Goal: Task Accomplishment & Management: Manage account settings

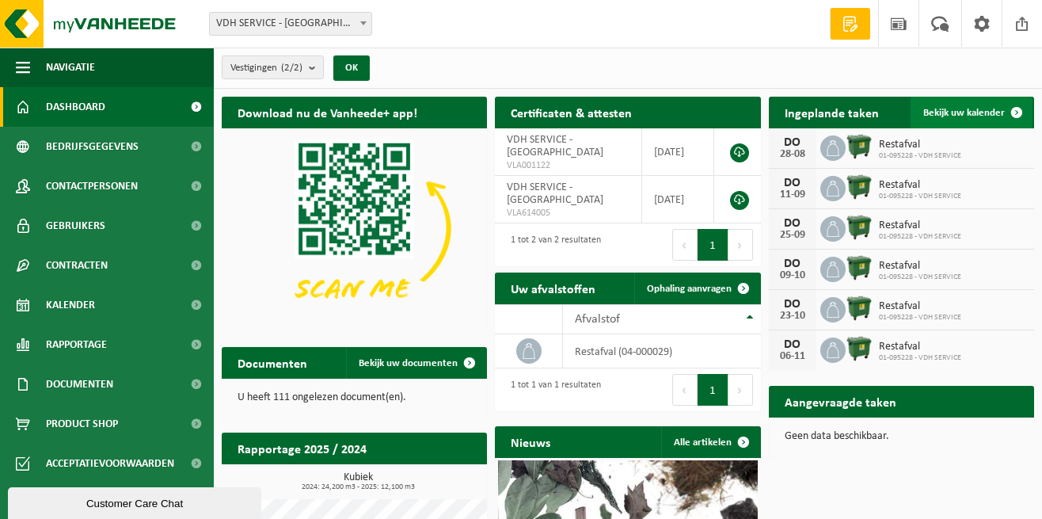
drag, startPoint x: 989, startPoint y: 107, endPoint x: 982, endPoint y: 119, distance: 13.9
click at [989, 108] on span "Bekijk uw kalender" at bounding box center [965, 113] width 82 height 10
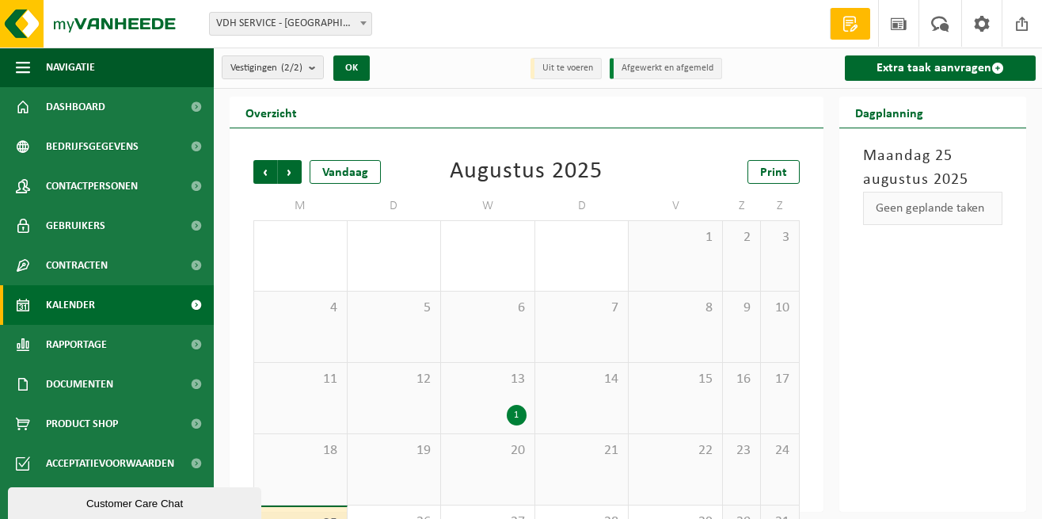
scroll to position [72, 0]
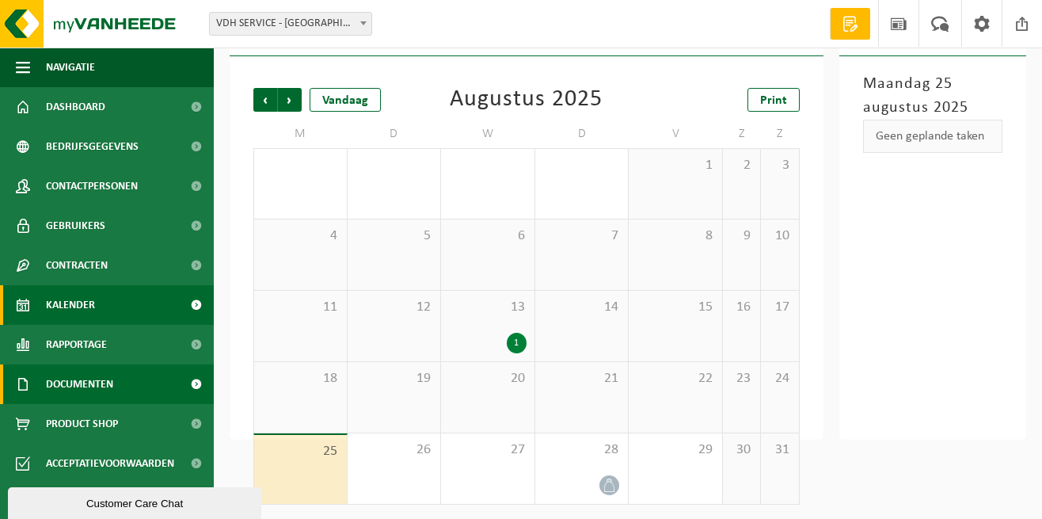
click at [105, 379] on span "Documenten" at bounding box center [79, 384] width 67 height 40
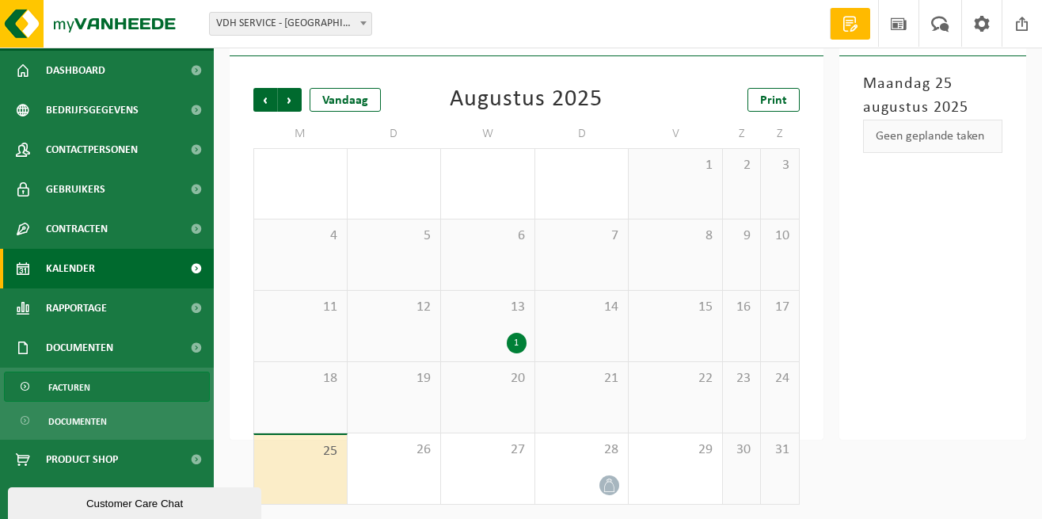
scroll to position [36, 0]
click at [91, 383] on link "Facturen" at bounding box center [107, 387] width 206 height 30
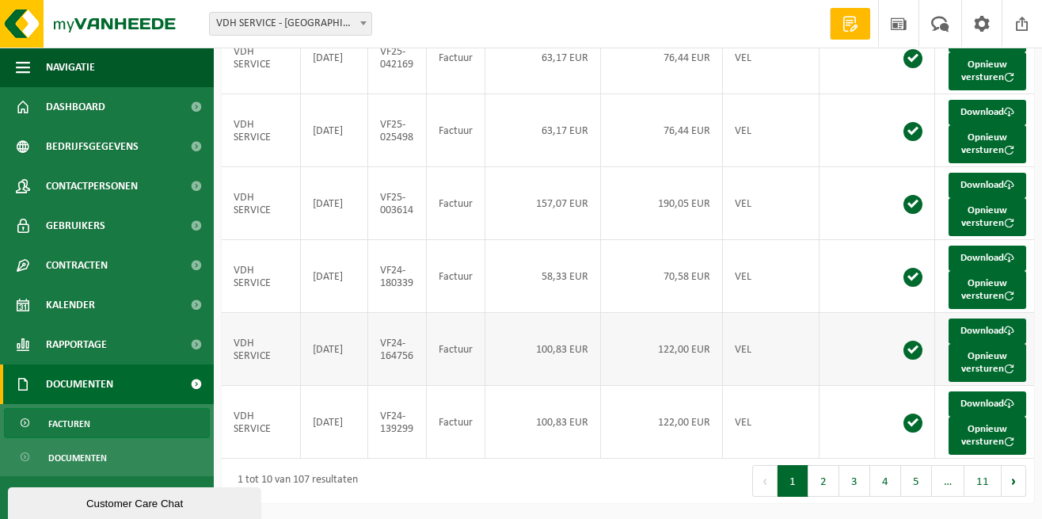
scroll to position [599, 0]
click at [825, 485] on button "2" at bounding box center [824, 481] width 31 height 32
click at [855, 480] on button "3" at bounding box center [855, 481] width 31 height 32
click at [885, 478] on button "4" at bounding box center [886, 481] width 31 height 32
click at [918, 483] on button "5" at bounding box center [916, 481] width 31 height 32
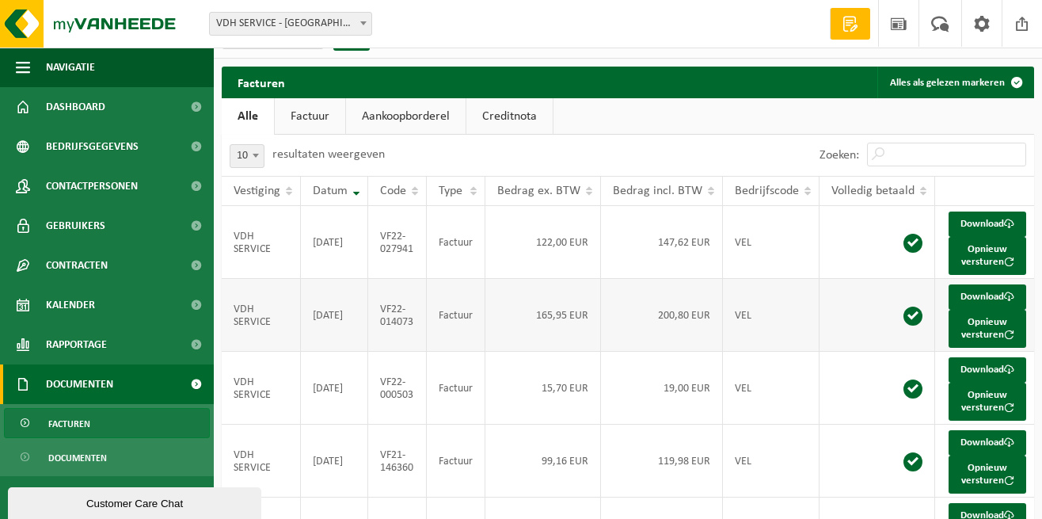
scroll to position [36, 0]
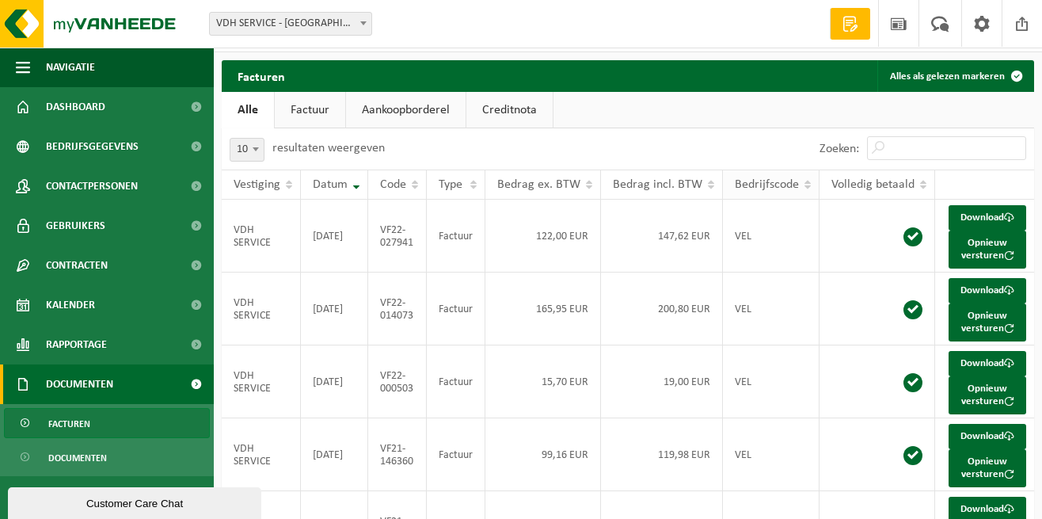
click at [803, 185] on th "Bedrijfscode" at bounding box center [771, 185] width 97 height 30
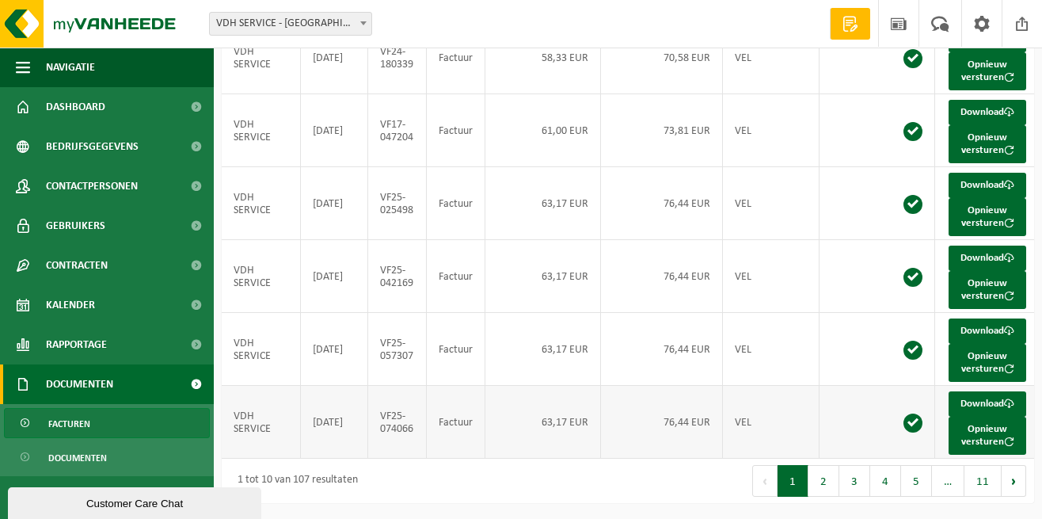
scroll to position [599, 0]
click at [797, 474] on button "1" at bounding box center [793, 481] width 31 height 32
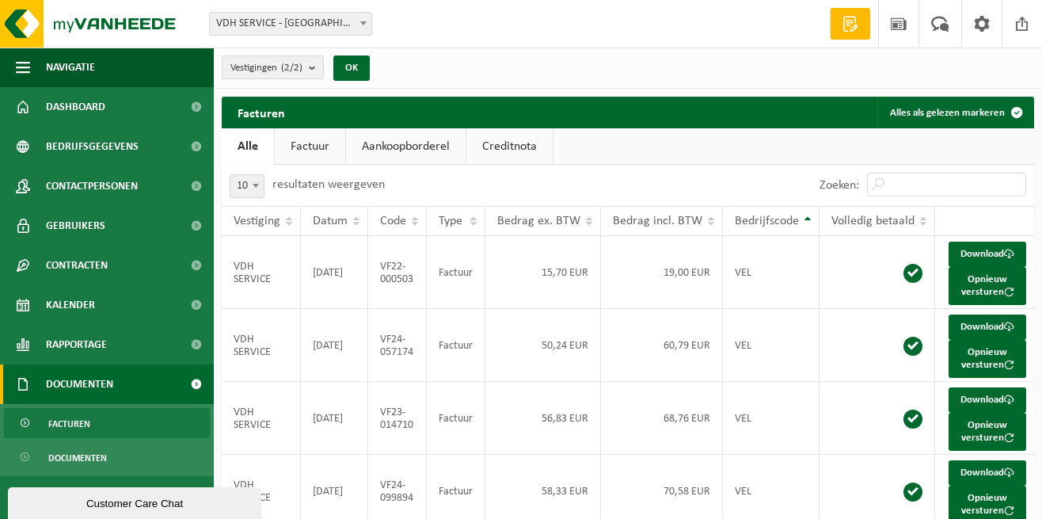
scroll to position [0, 0]
click at [805, 215] on th "Bedrijfscode" at bounding box center [771, 221] width 97 height 30
click at [81, 421] on span "Facturen" at bounding box center [69, 424] width 42 height 30
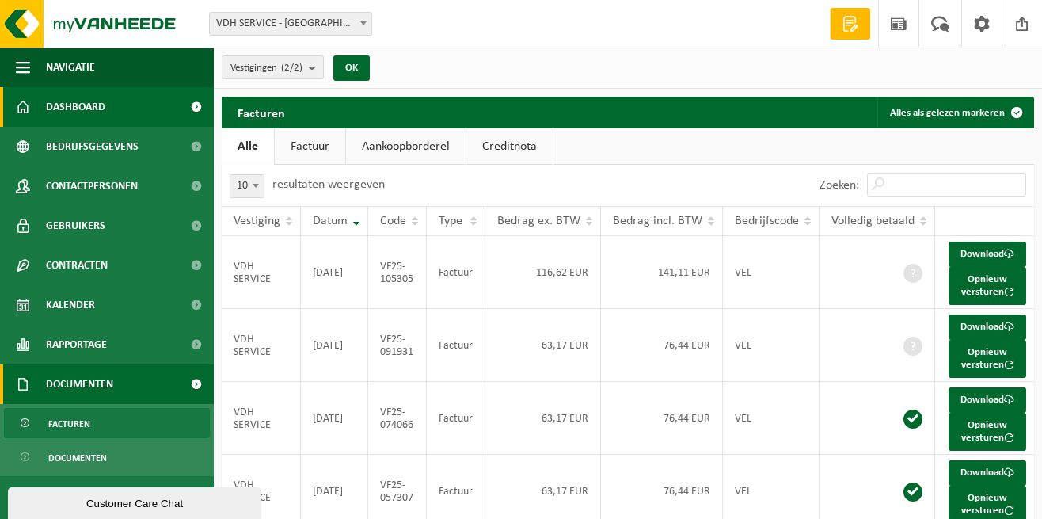
click at [100, 105] on span "Dashboard" at bounding box center [75, 107] width 59 height 40
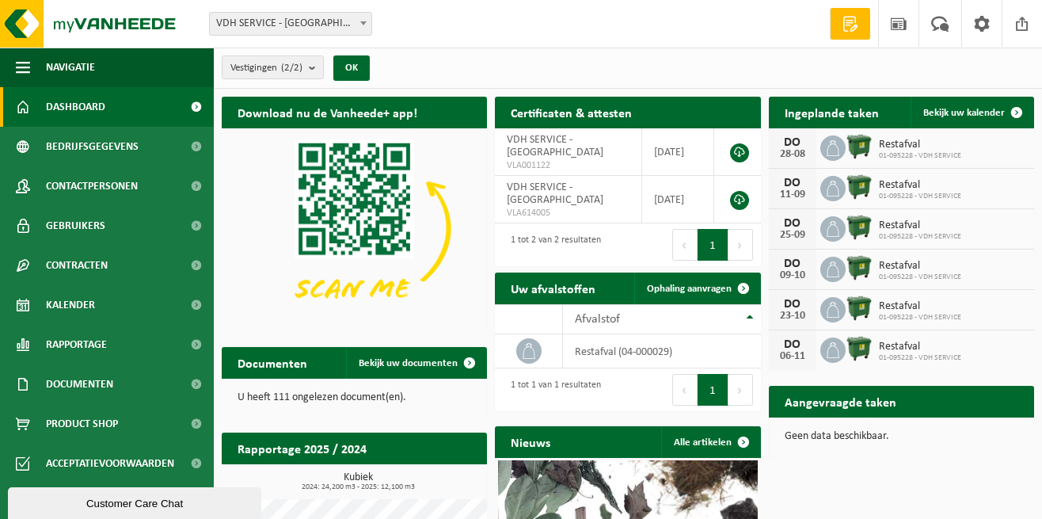
click at [899, 140] on span "Restafval" at bounding box center [920, 145] width 82 height 13
click at [974, 112] on span "Bekijk uw kalender" at bounding box center [965, 113] width 82 height 10
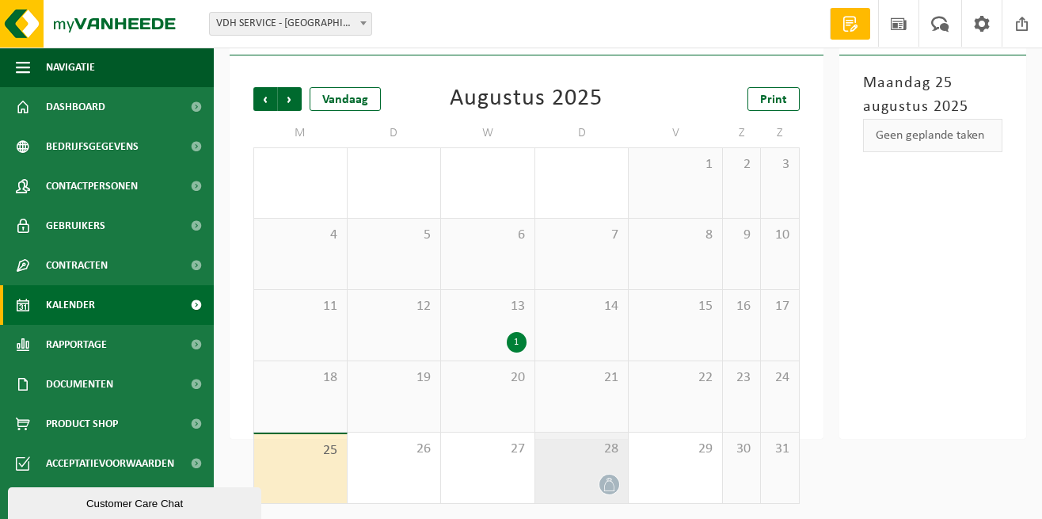
scroll to position [72, 0]
click at [602, 465] on div "28" at bounding box center [581, 468] width 93 height 71
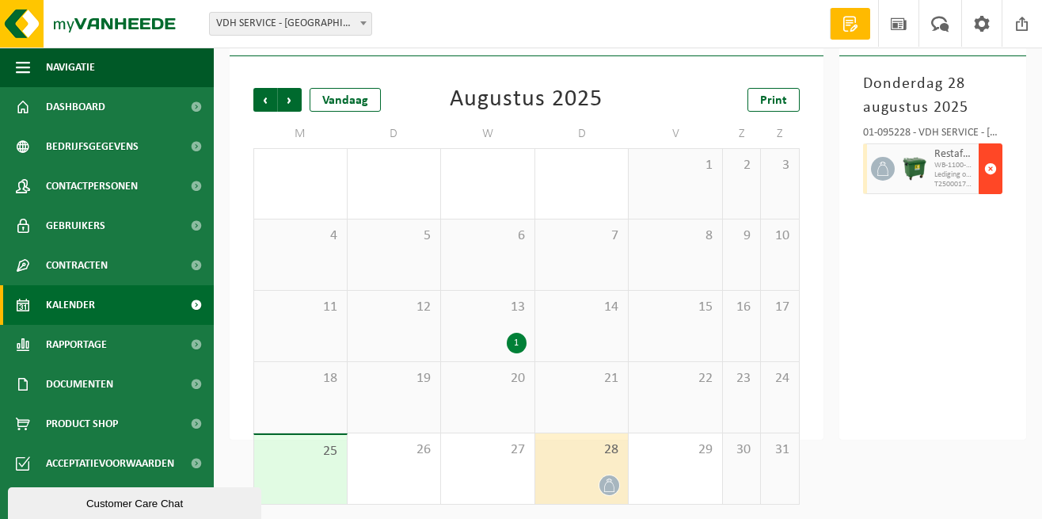
click at [994, 168] on span "button" at bounding box center [991, 169] width 13 height 32
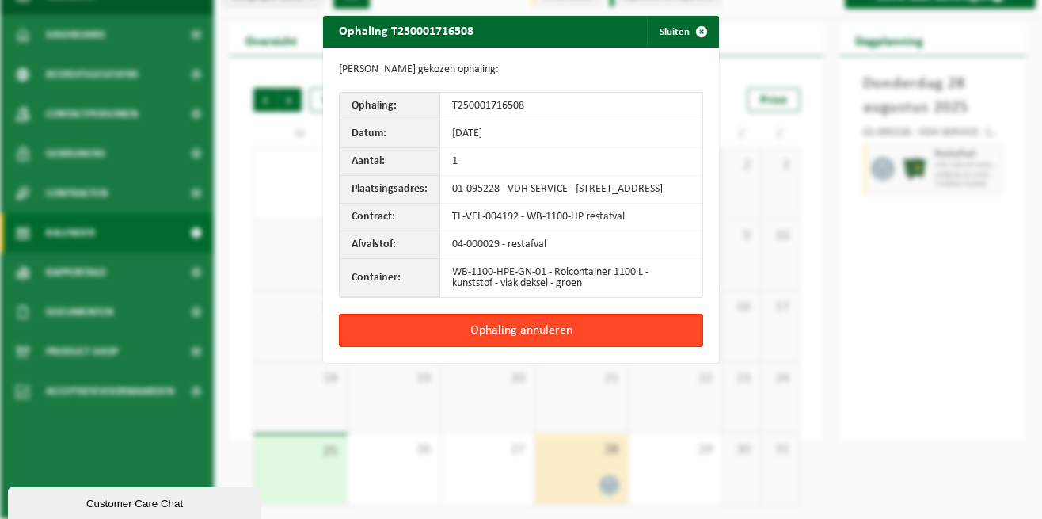
click at [546, 339] on button "Ophaling annuleren" at bounding box center [521, 330] width 364 height 33
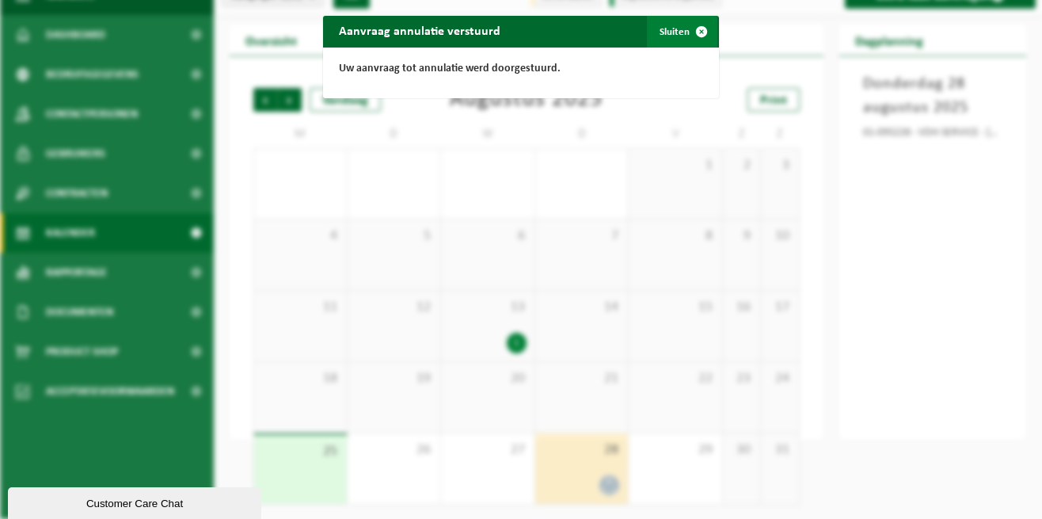
click at [693, 29] on span "button" at bounding box center [702, 32] width 32 height 32
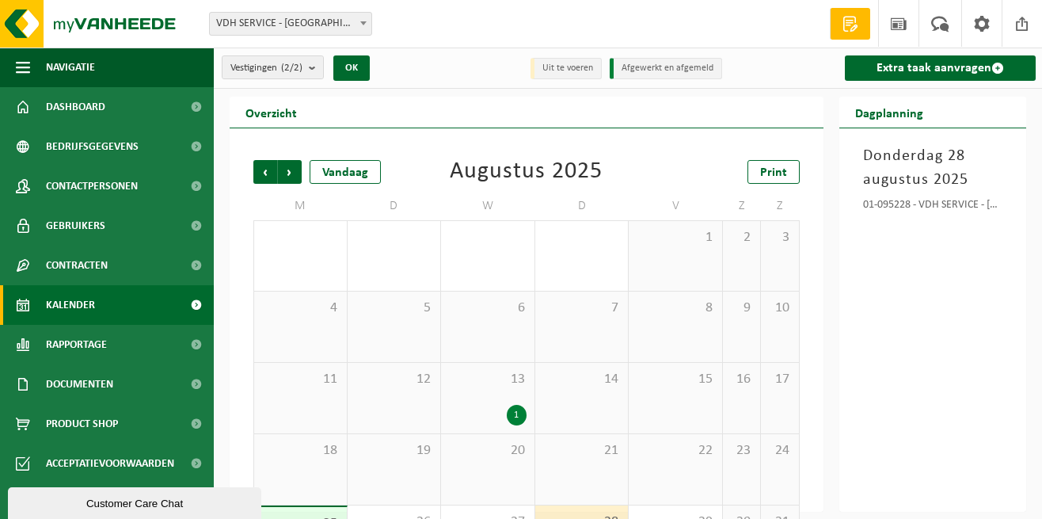
scroll to position [0, 0]
click at [1024, 21] on span at bounding box center [1023, 23] width 24 height 47
